Goal: Transaction & Acquisition: Purchase product/service

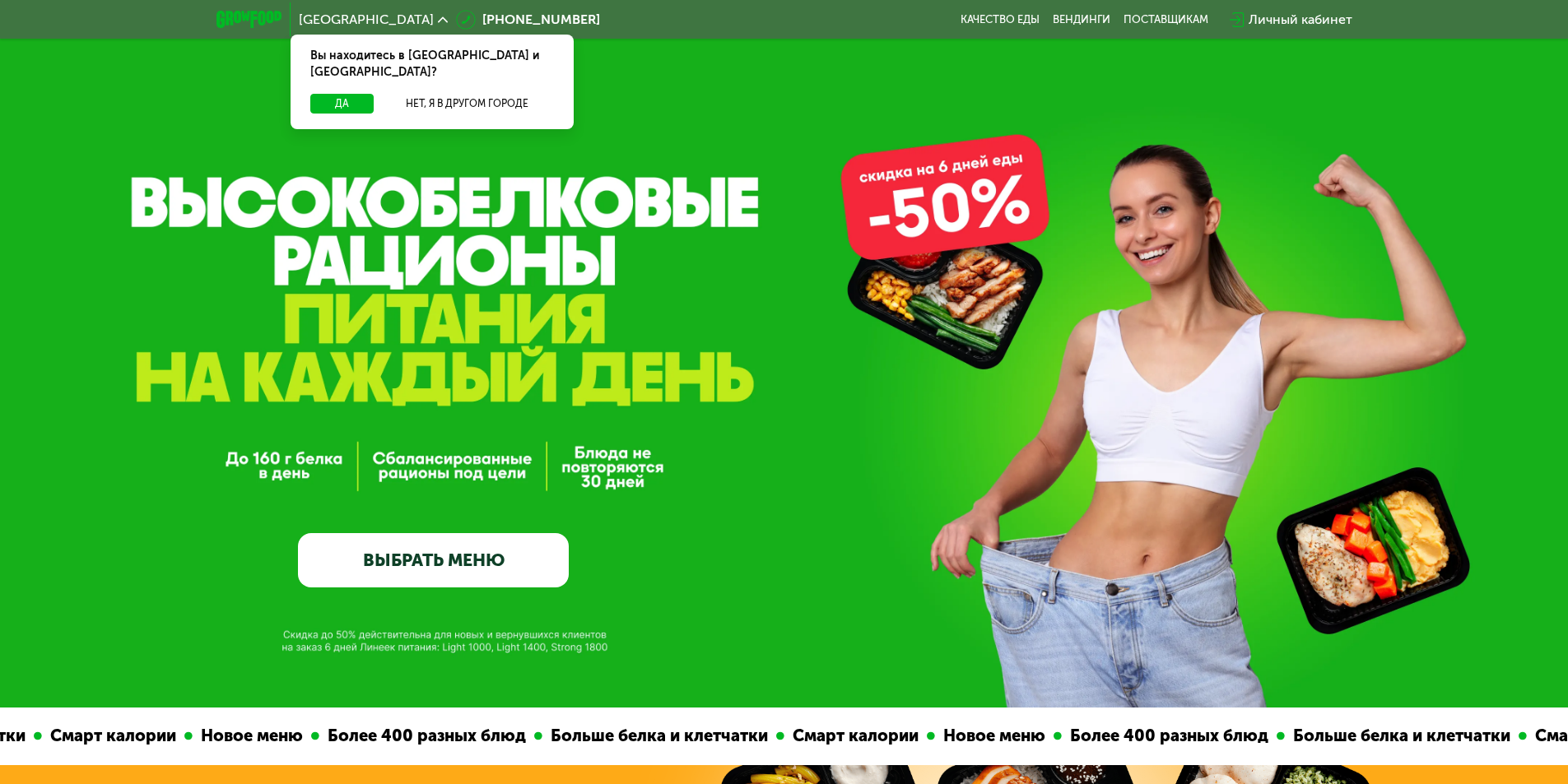
scroll to position [82, 0]
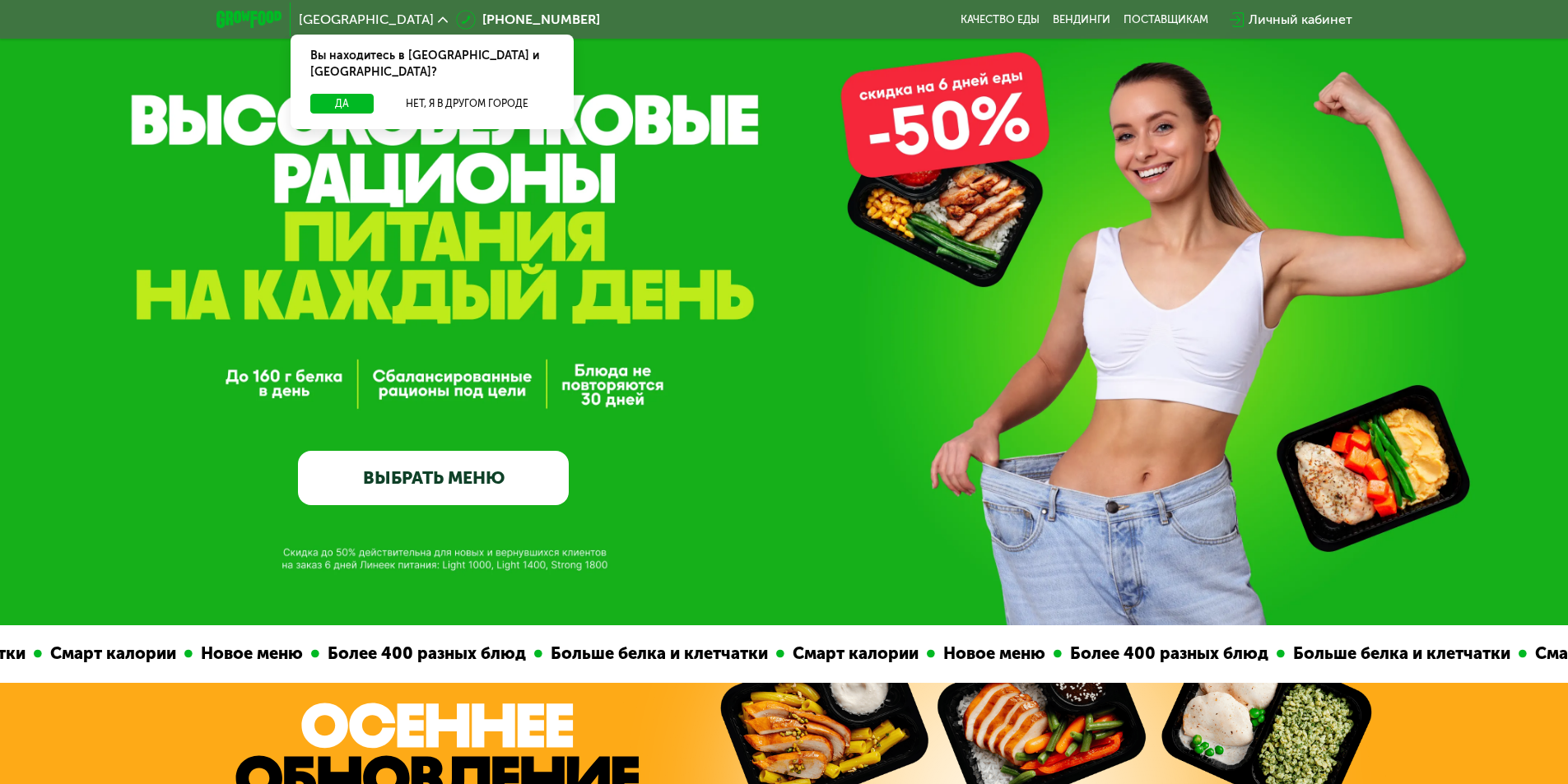
click at [397, 485] on link "ВЫБРАТЬ МЕНЮ" at bounding box center [433, 477] width 271 height 54
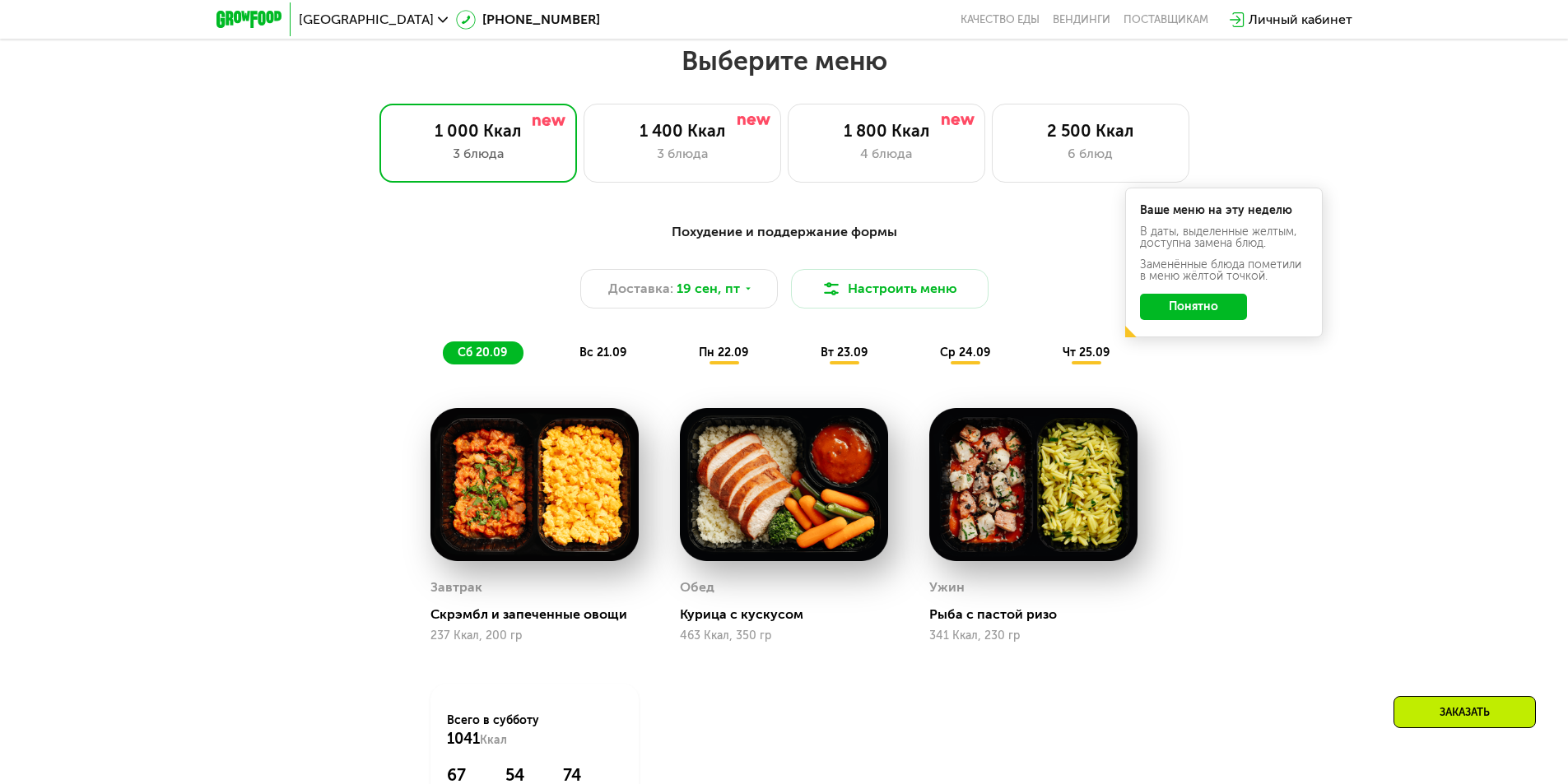
scroll to position [1364, 0]
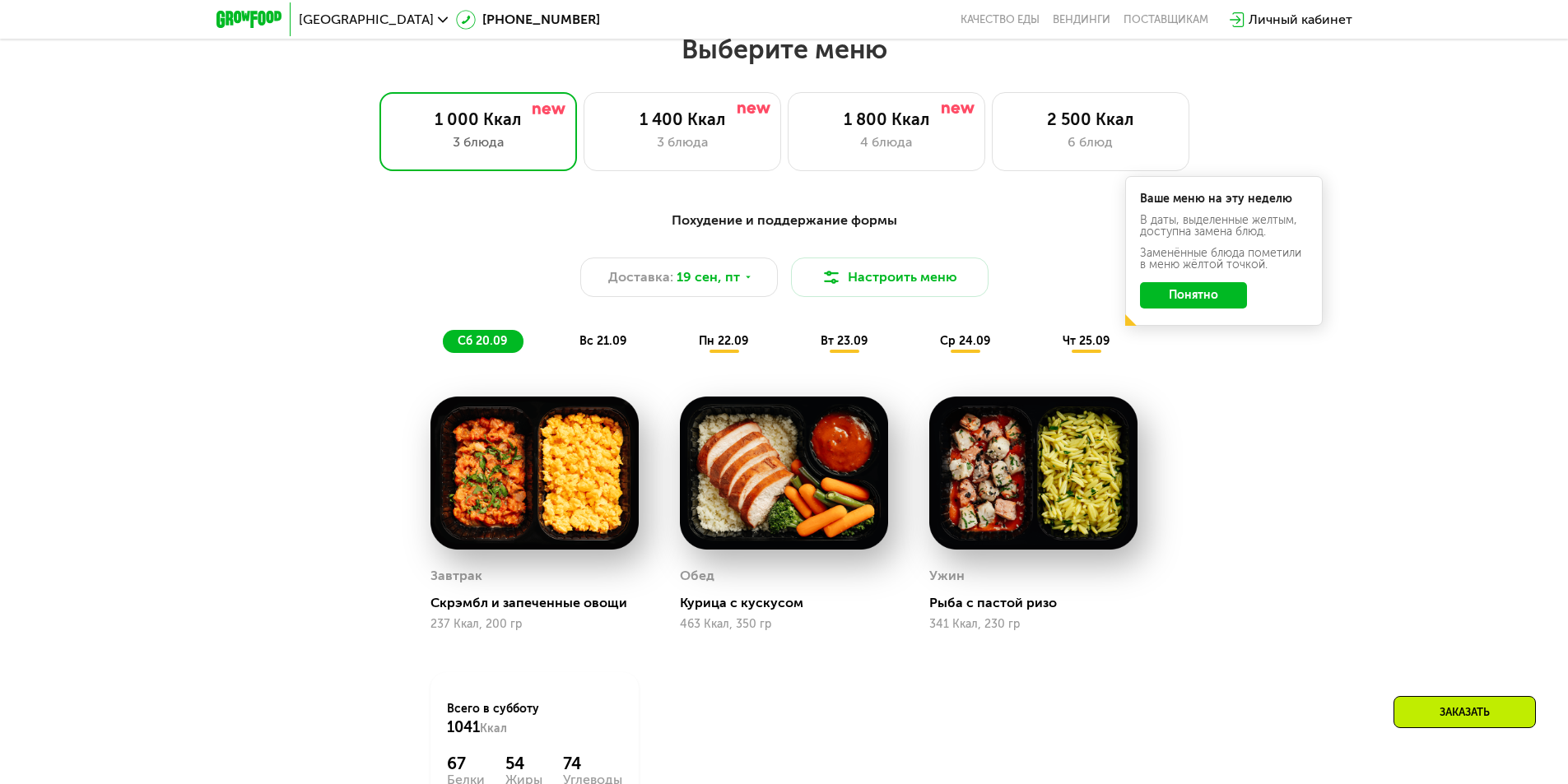
click at [1176, 298] on button "Понятно" at bounding box center [1193, 296] width 107 height 27
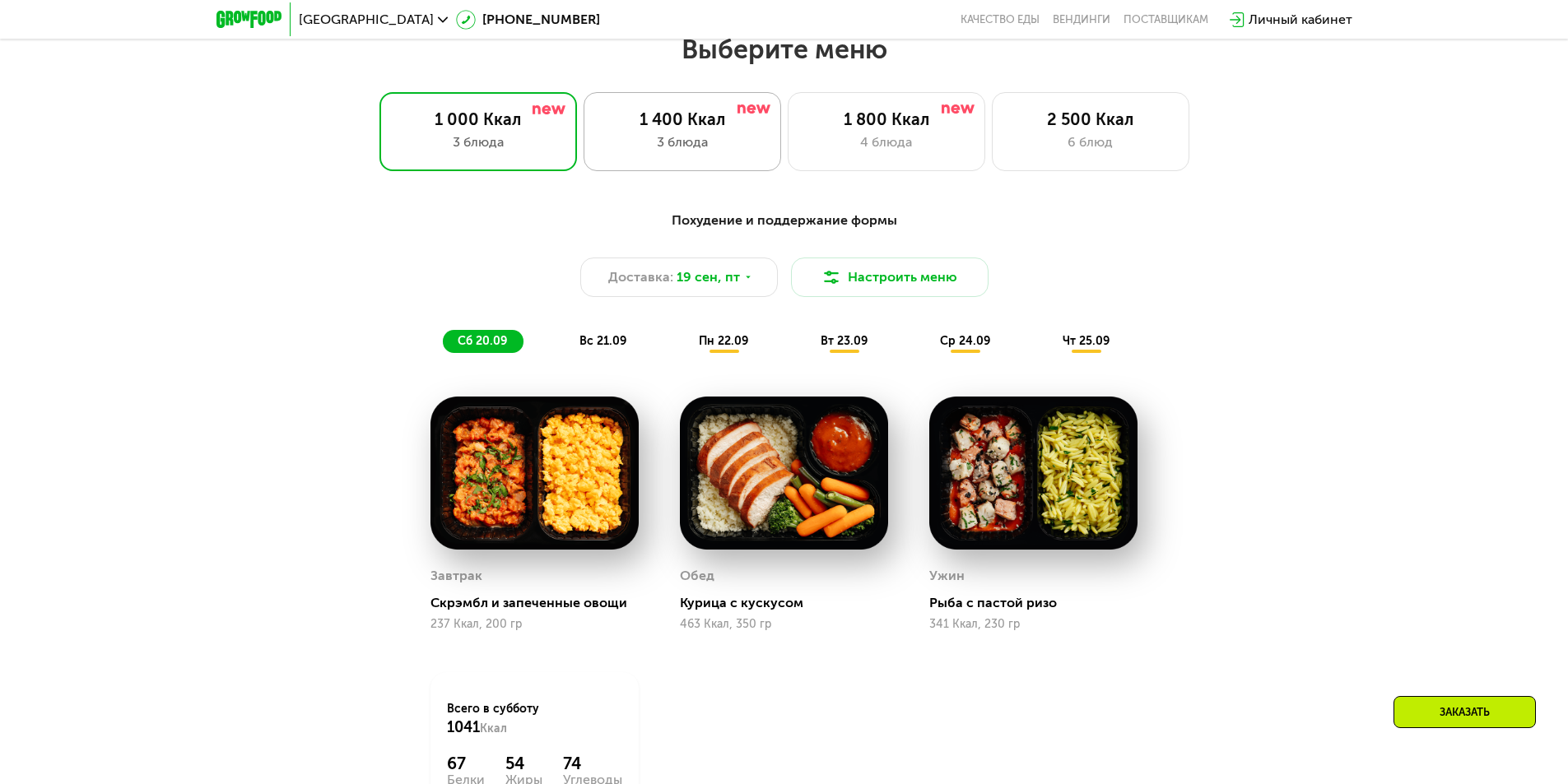
click at [636, 119] on div "1 400 Ккал" at bounding box center [683, 119] width 163 height 19
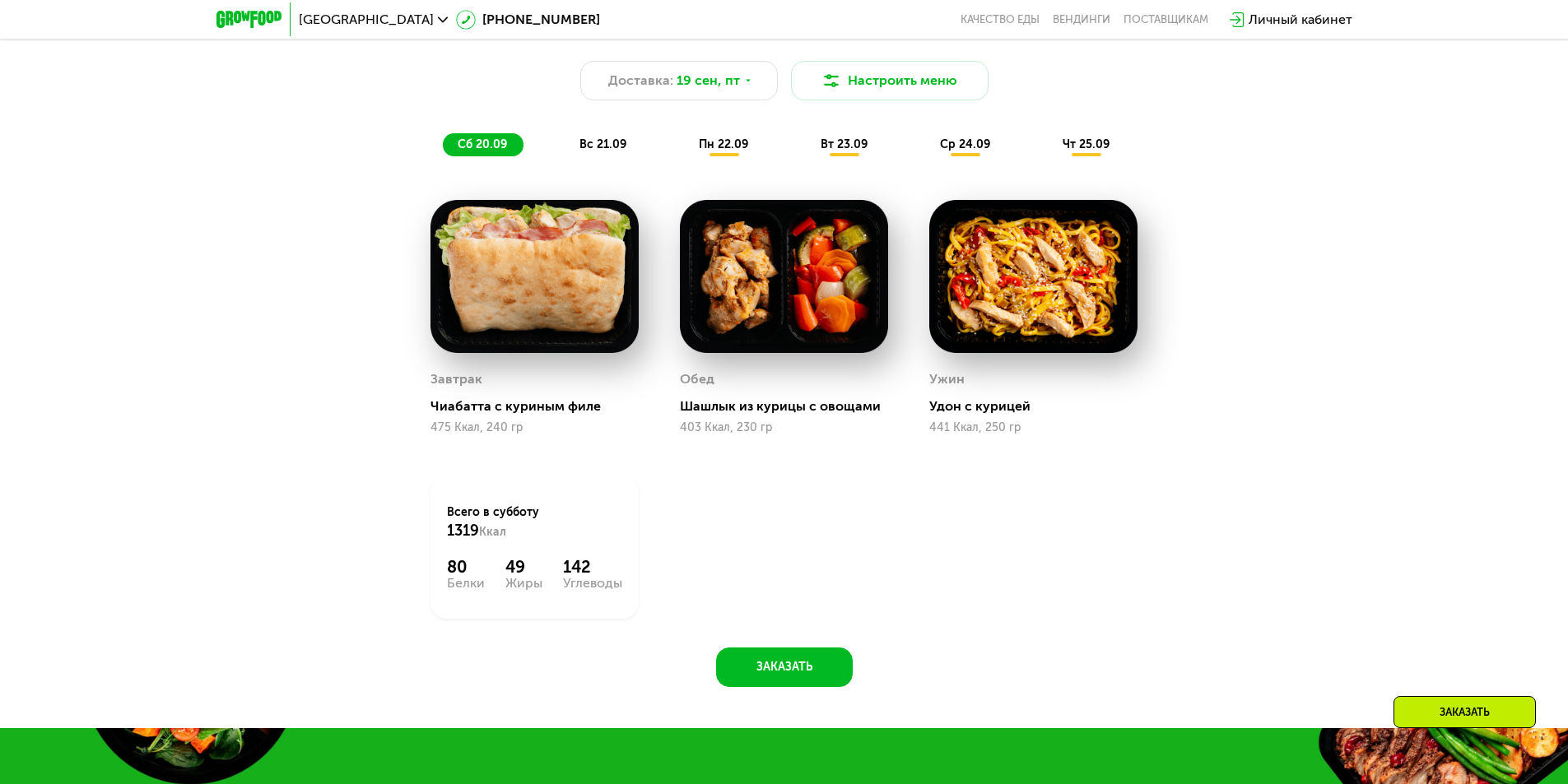
scroll to position [1610, 0]
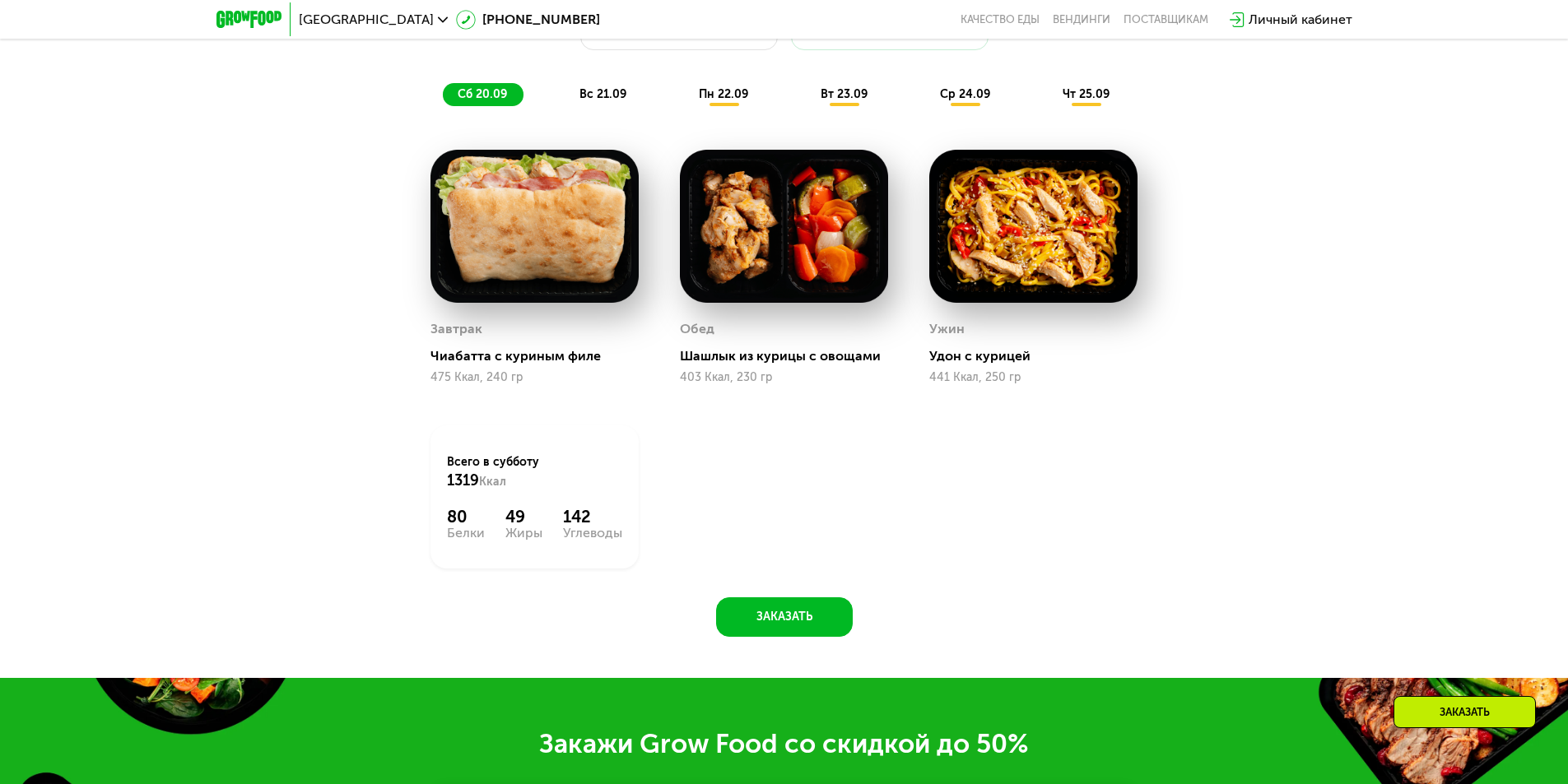
click at [611, 98] on span "вс 21.09" at bounding box center [602, 95] width 47 height 14
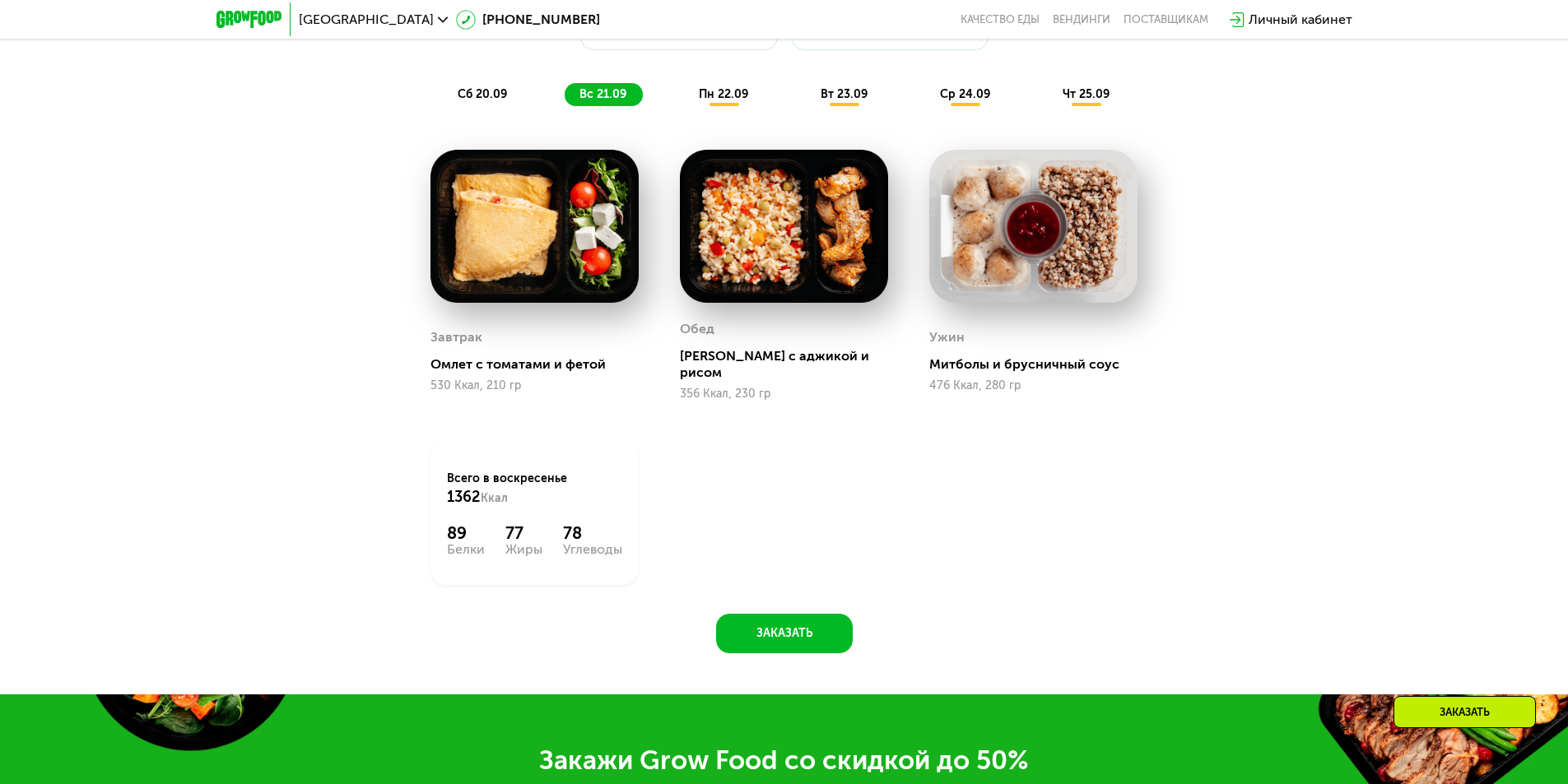
click at [714, 101] on span "пн 22.09" at bounding box center [723, 95] width 50 height 14
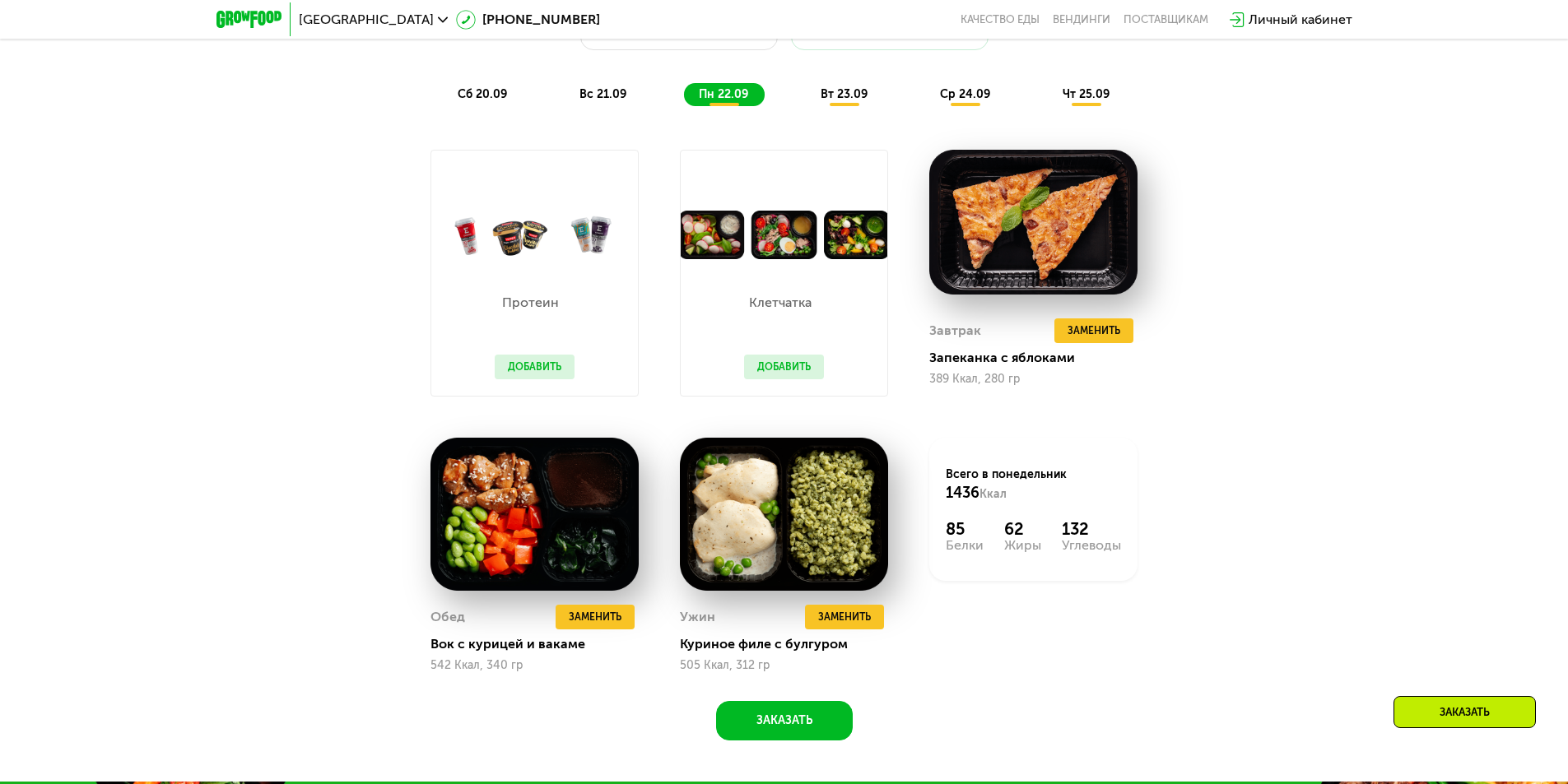
click at [506, 100] on span "сб 20.09" at bounding box center [483, 95] width 50 height 14
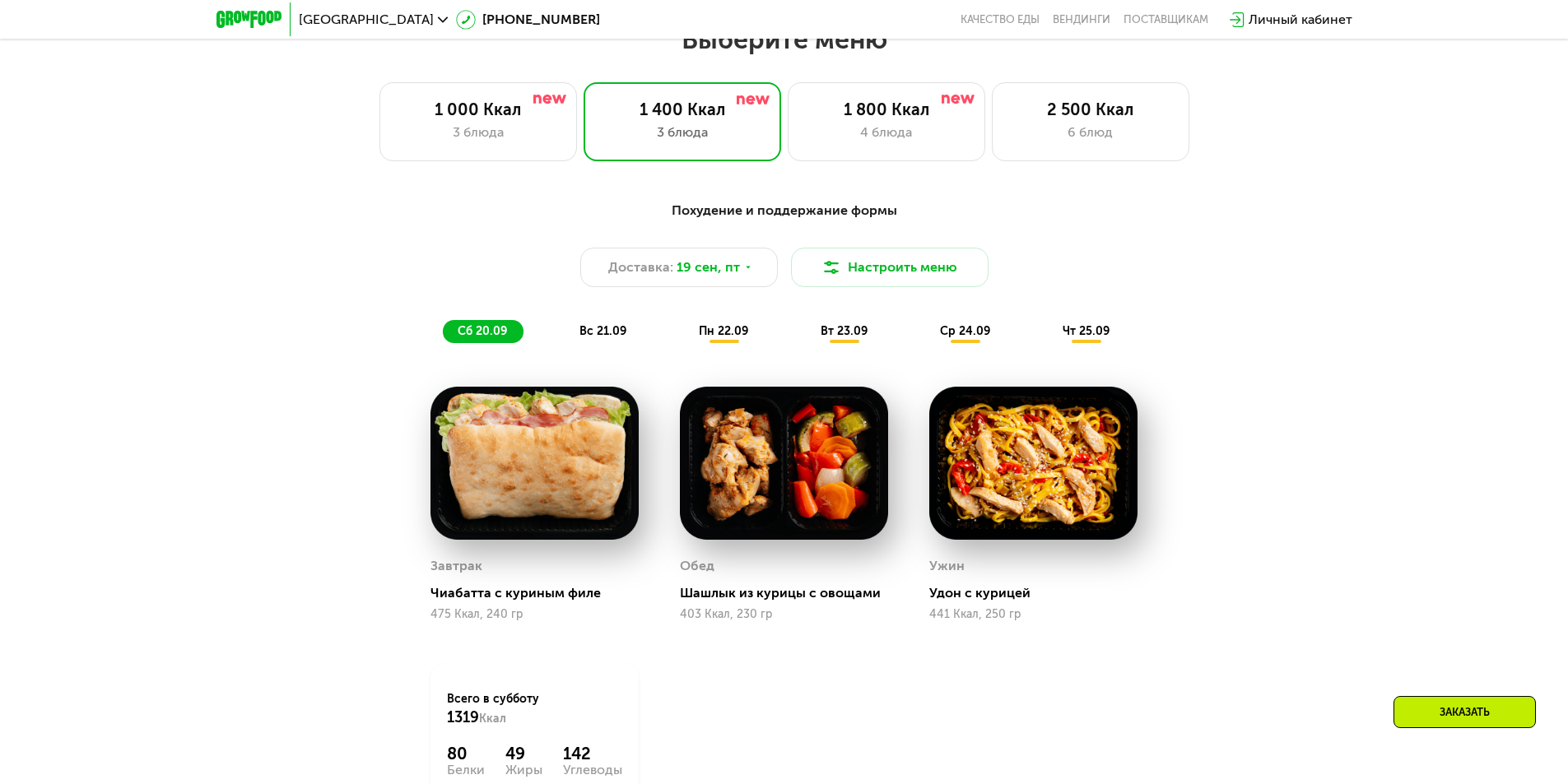
scroll to position [1364, 0]
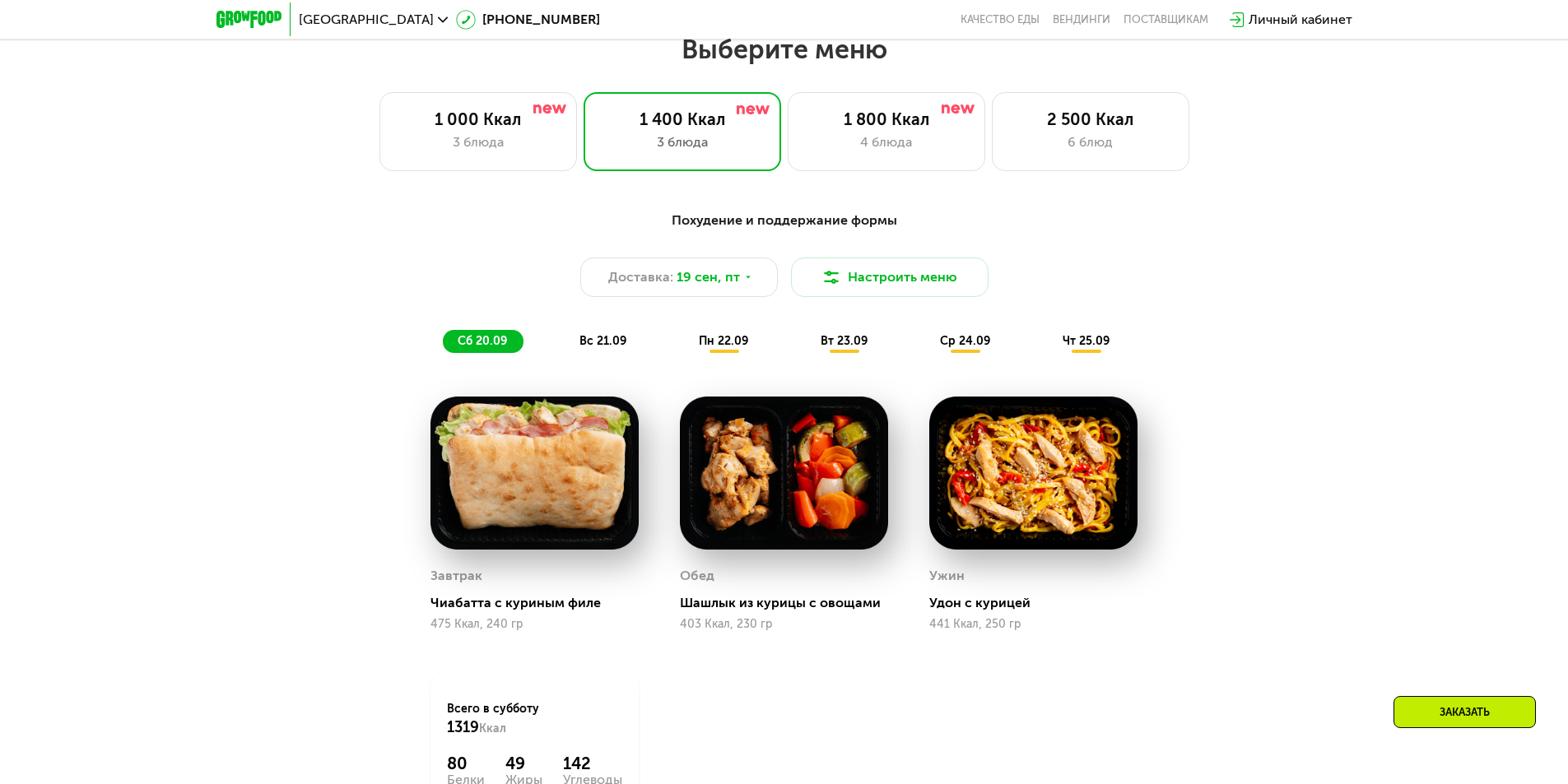
click at [860, 342] on span "вт 23.09" at bounding box center [844, 341] width 47 height 14
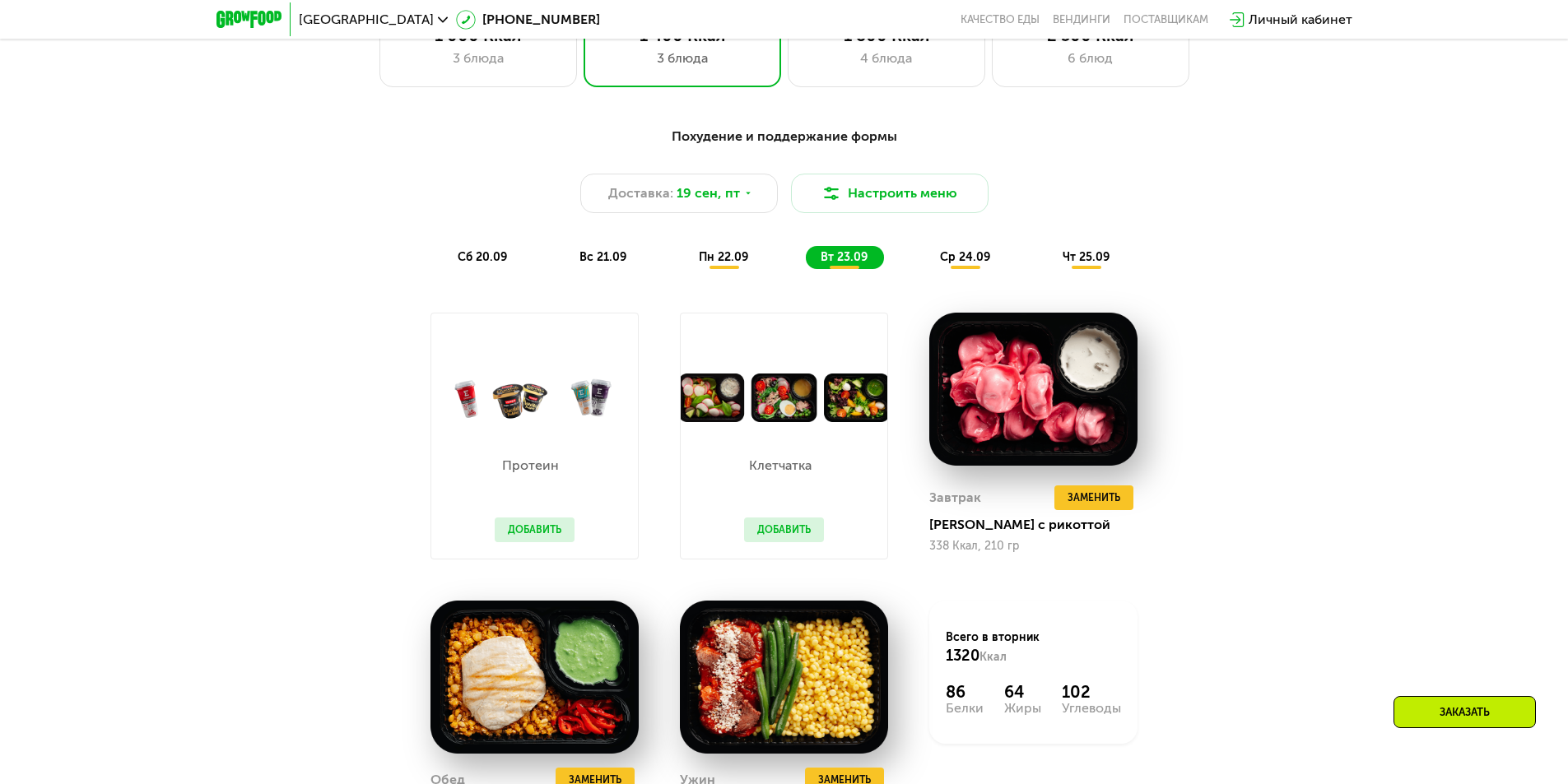
scroll to position [1610, 0]
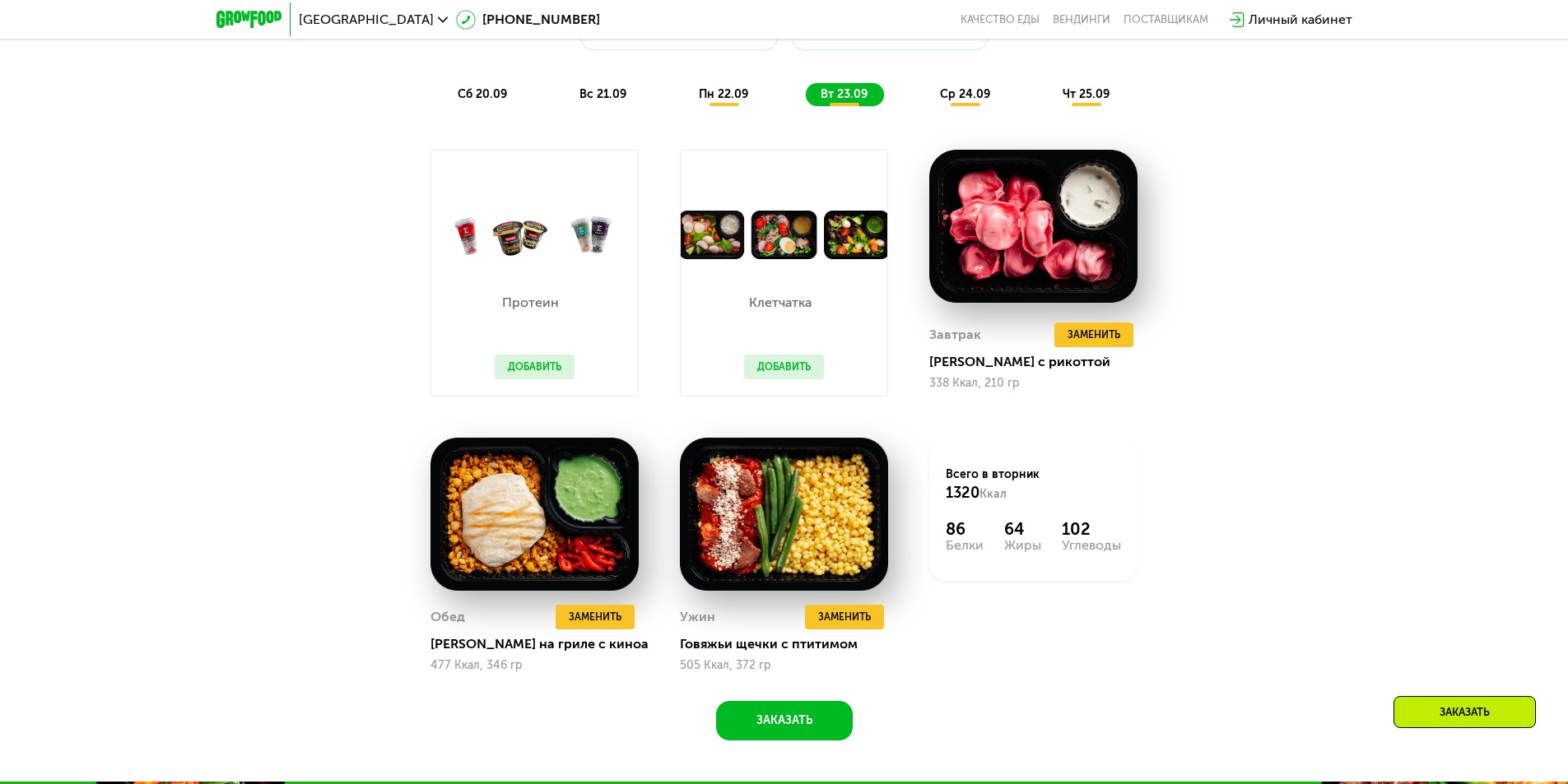
click at [961, 106] on div "ср 24.09" at bounding box center [966, 95] width 81 height 23
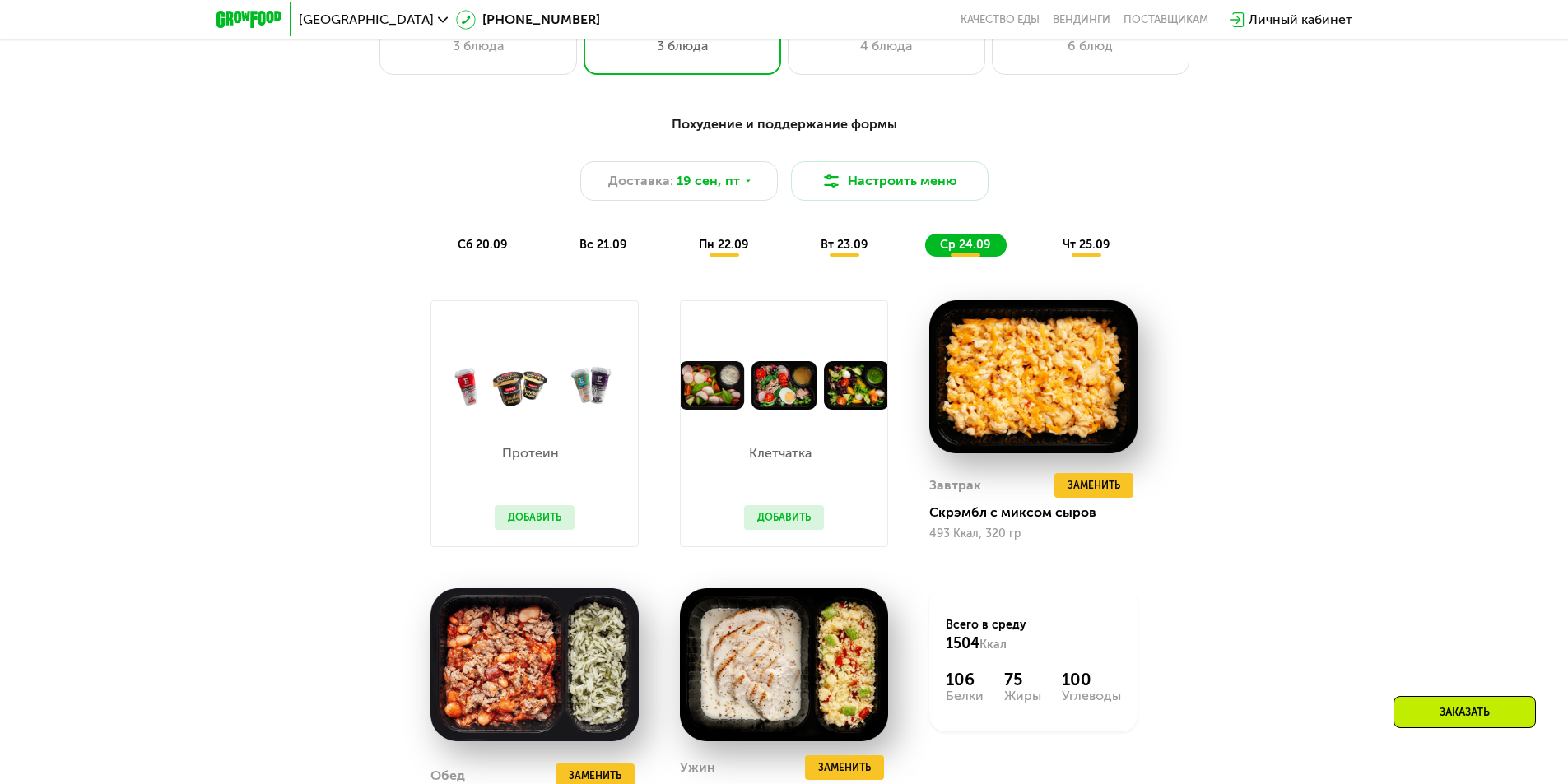
scroll to position [1446, 0]
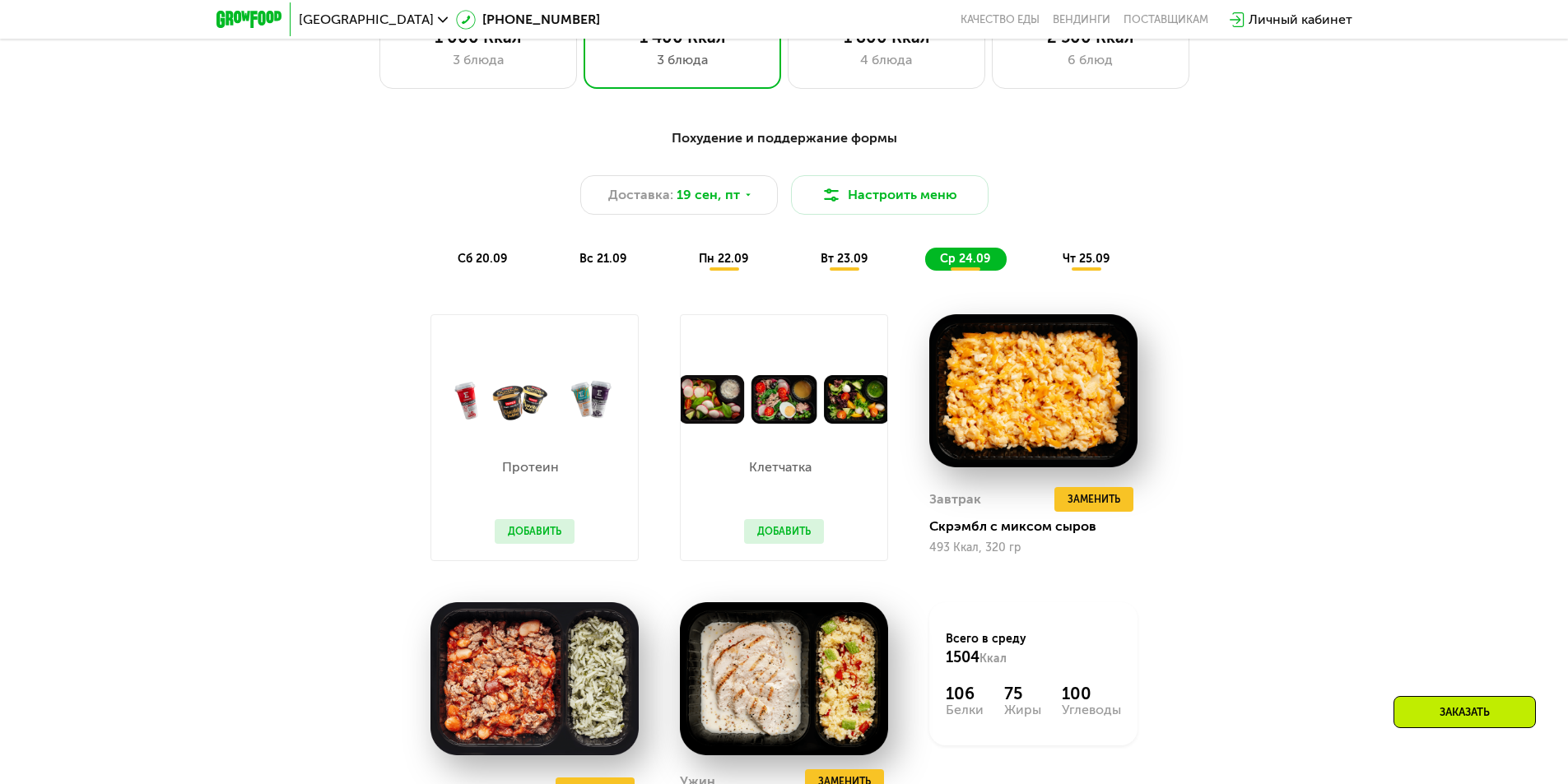
click at [1068, 281] on div "Похудение и поддержание формы Доставка: [DATE] Настроить меню сб 20.09 вс 21.09…" at bounding box center [784, 199] width 994 height 162
click at [1072, 262] on span "чт 25.09" at bounding box center [1085, 258] width 47 height 14
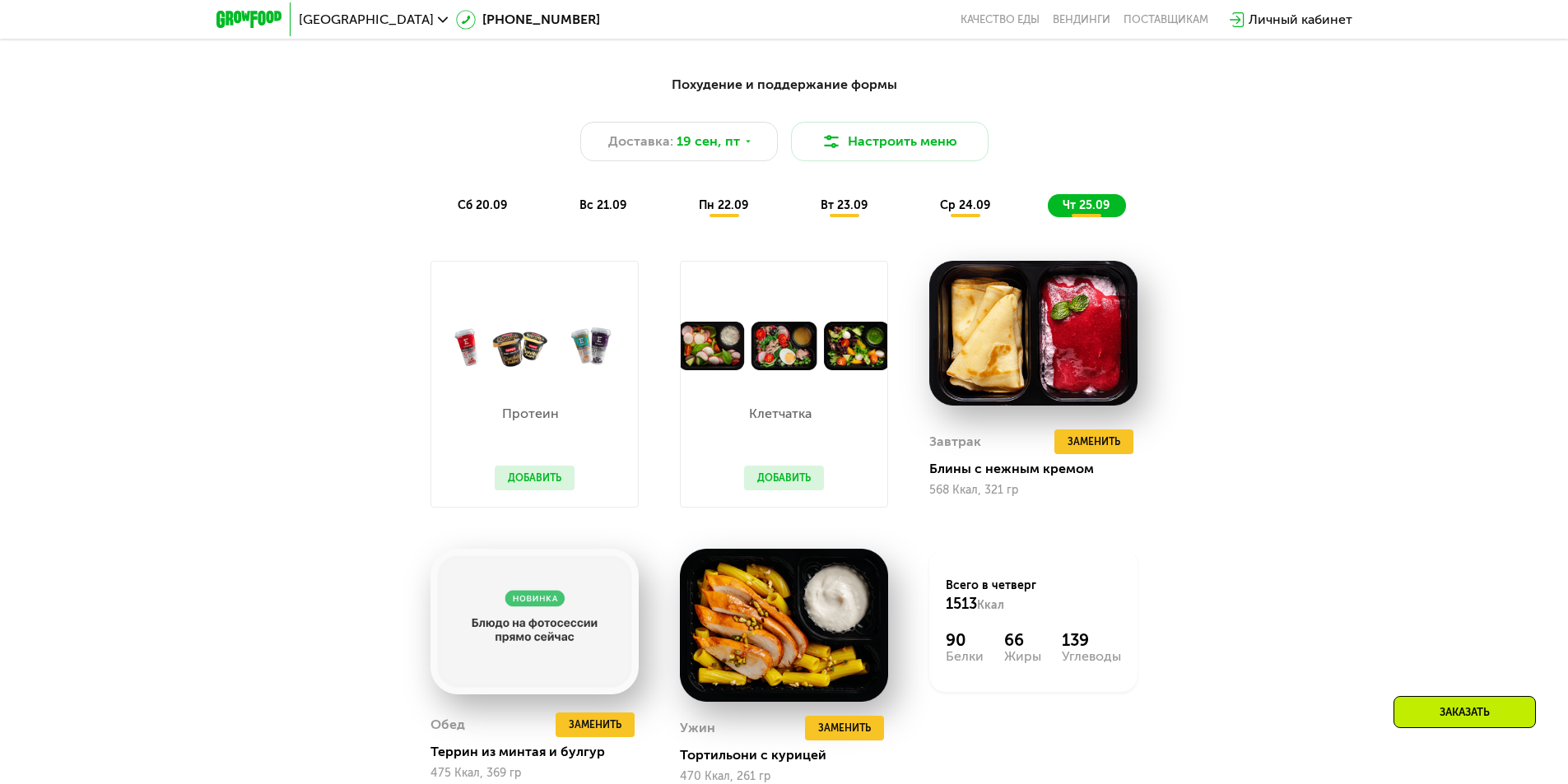
scroll to position [1528, 0]
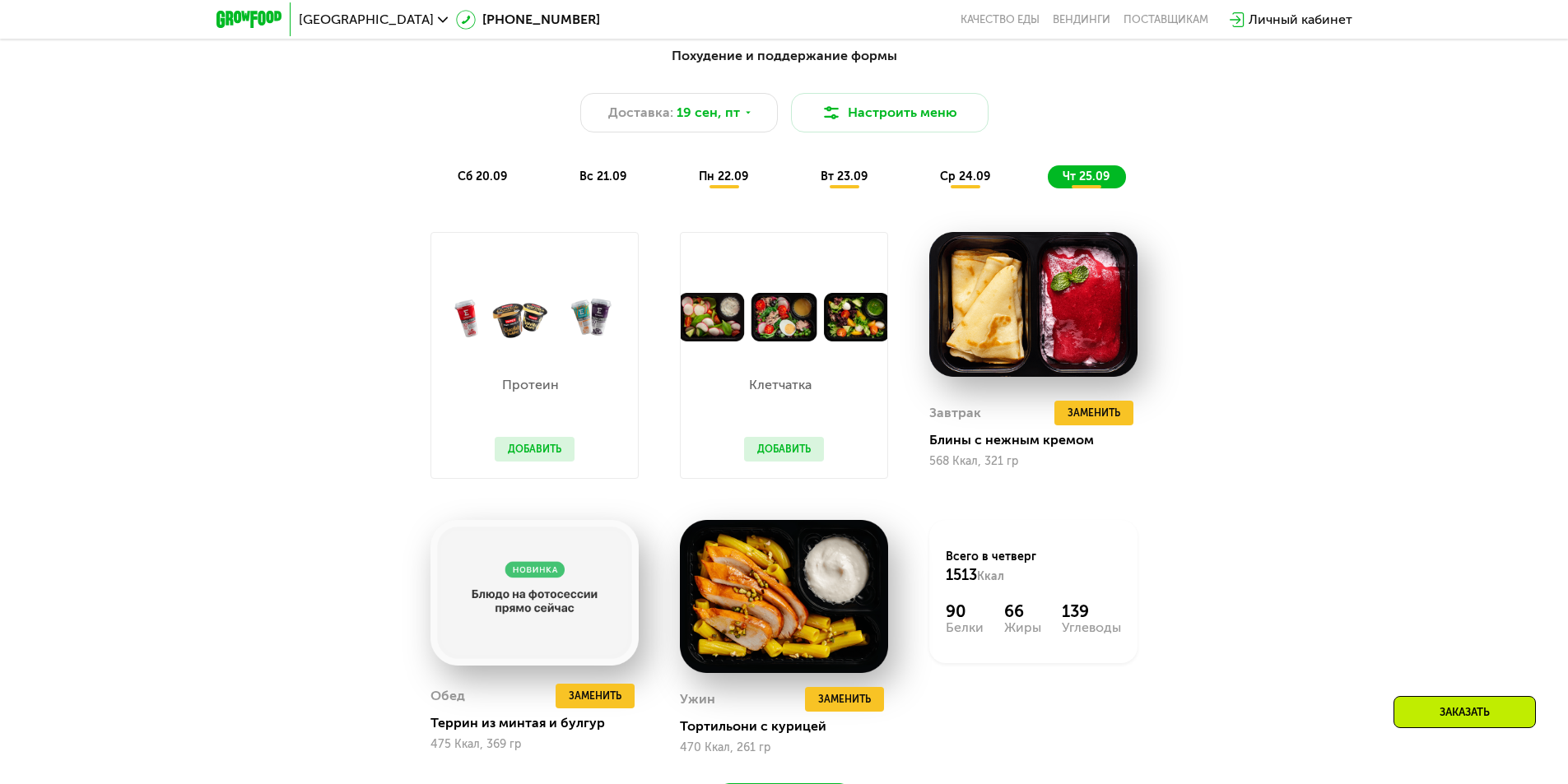
click at [499, 174] on div "сб 20.09" at bounding box center [483, 177] width 81 height 23
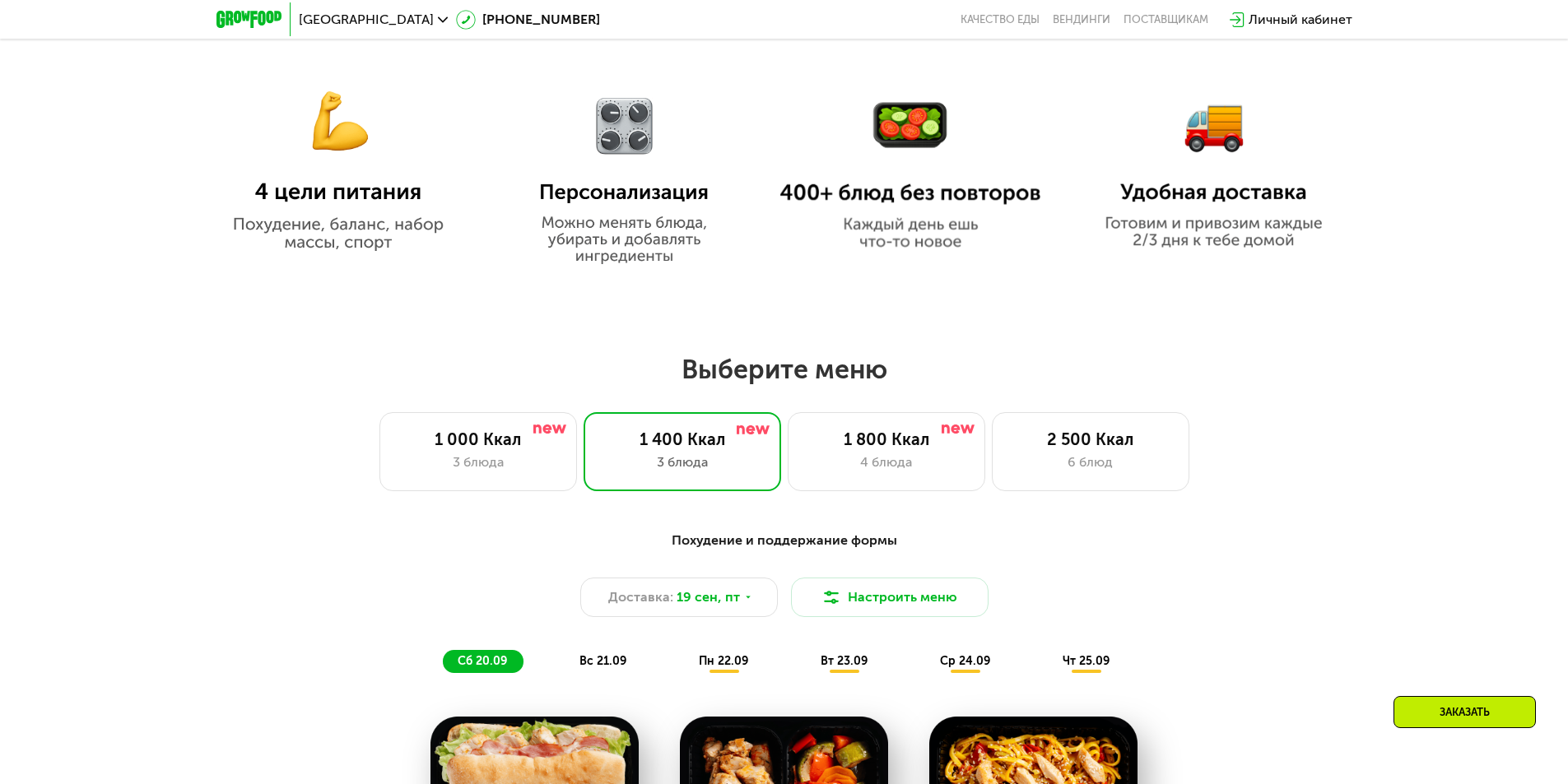
scroll to position [1034, 0]
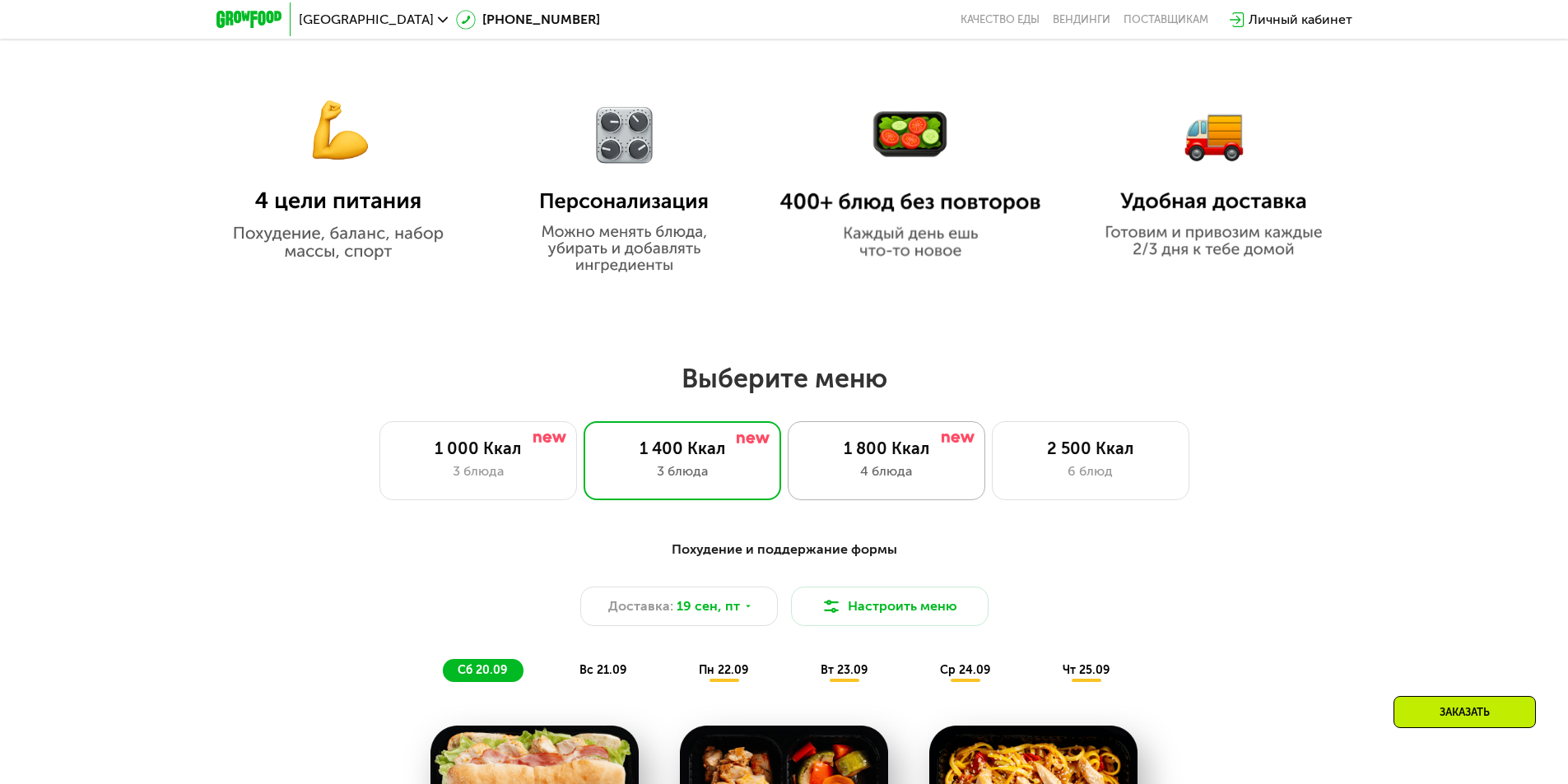
click at [931, 466] on div "4 блюда" at bounding box center [886, 471] width 163 height 19
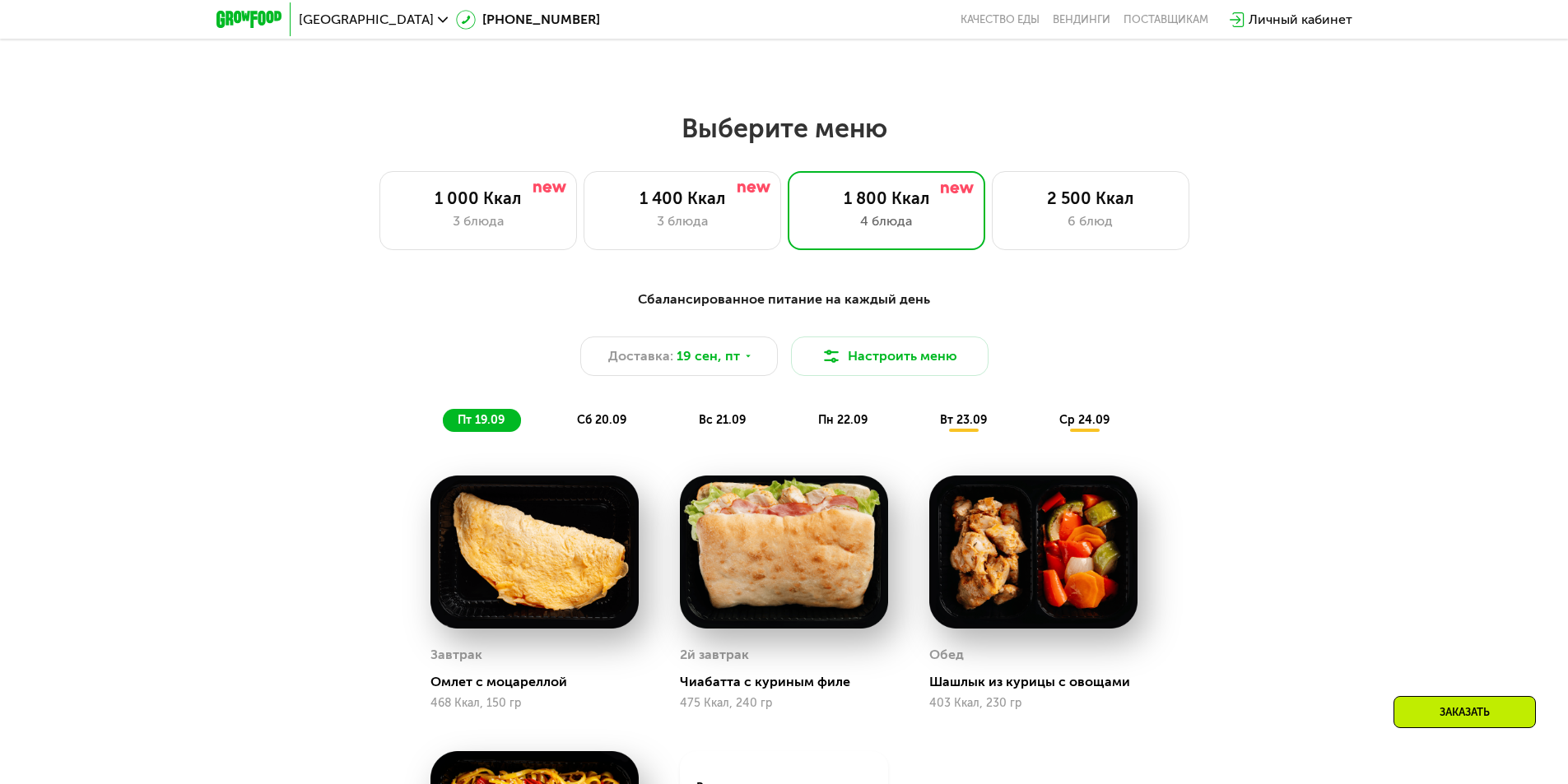
scroll to position [1281, 0]
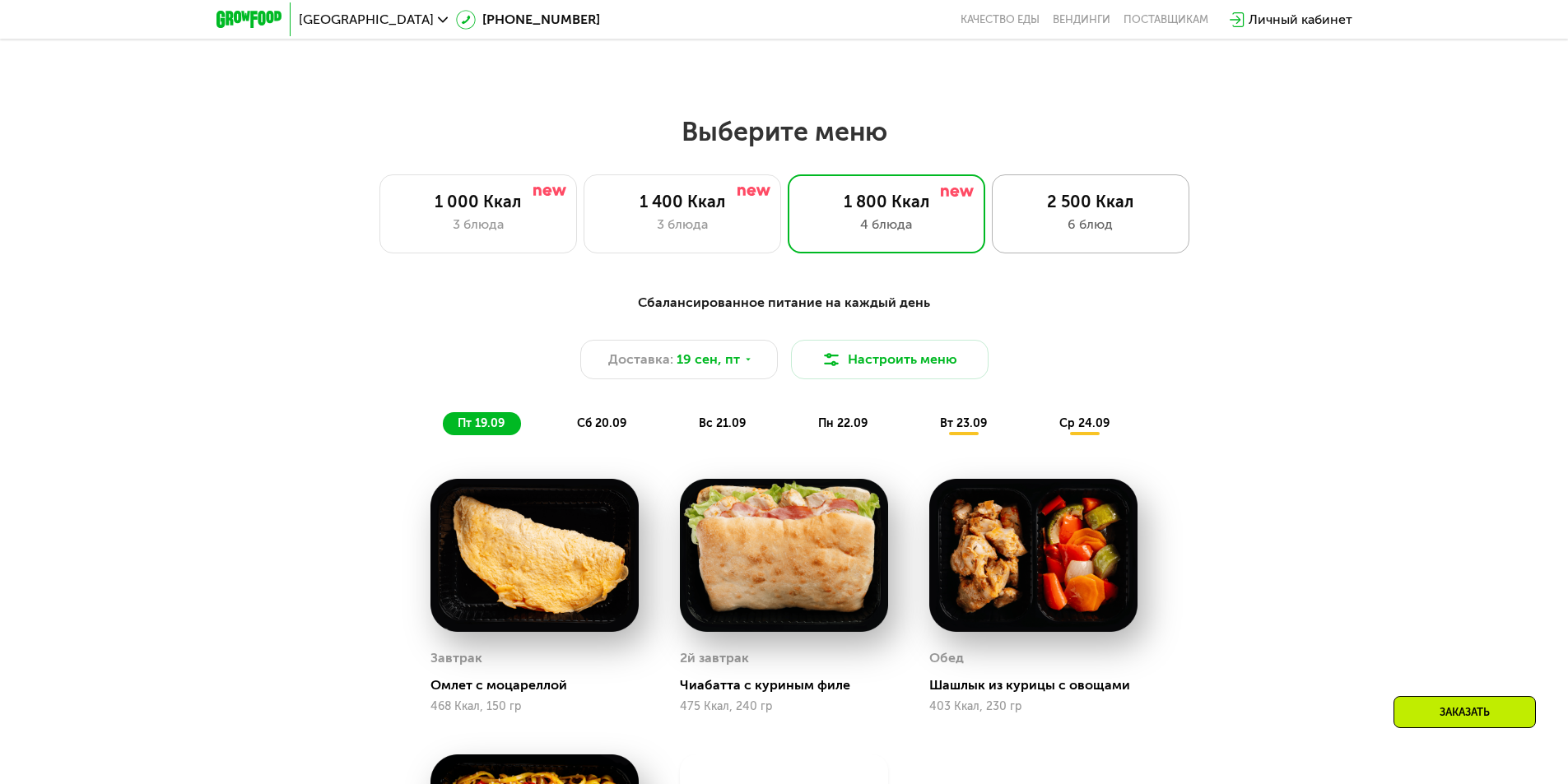
click at [1061, 201] on div "2 500 Ккал" at bounding box center [1091, 202] width 163 height 19
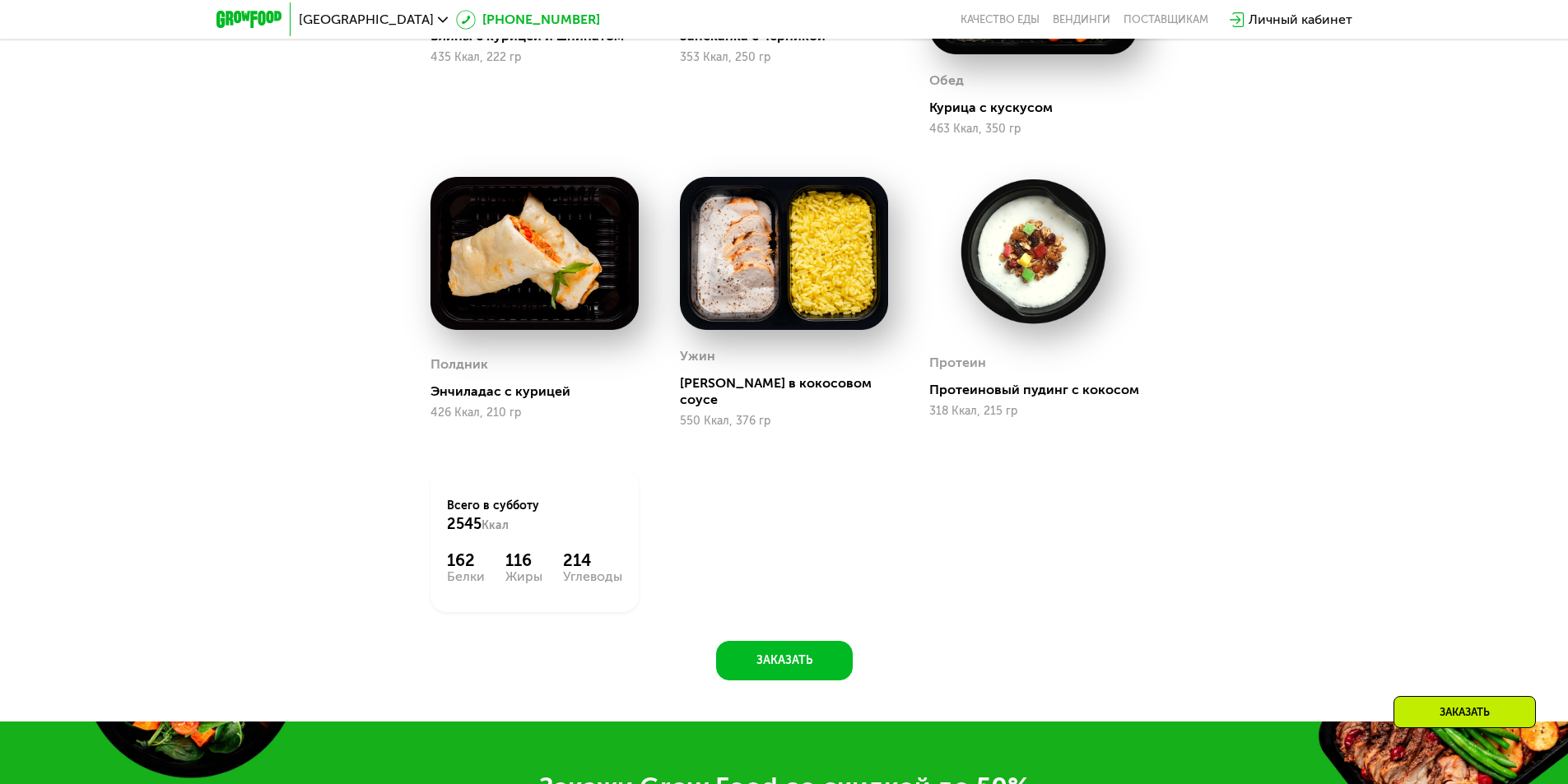
scroll to position [1857, 0]
